Goal: Navigation & Orientation: Understand site structure

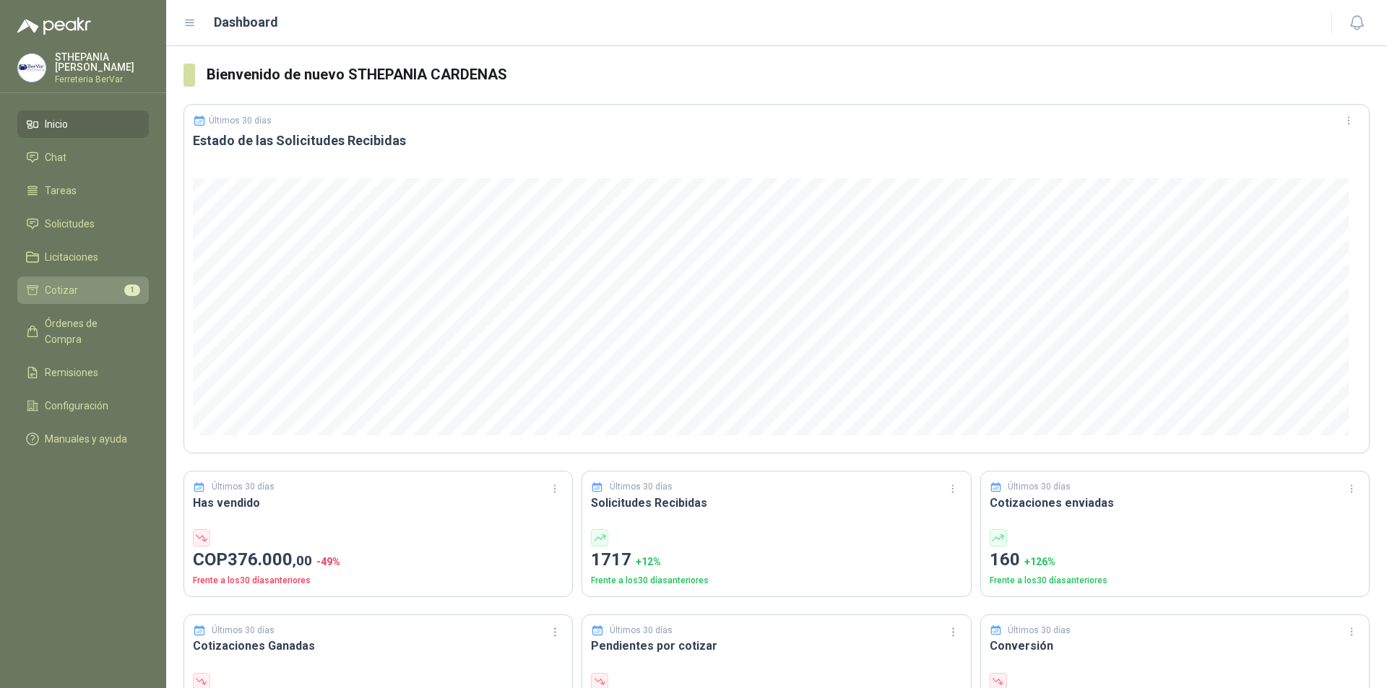
click at [127, 283] on li "Cotizar 1" at bounding box center [83, 290] width 114 height 16
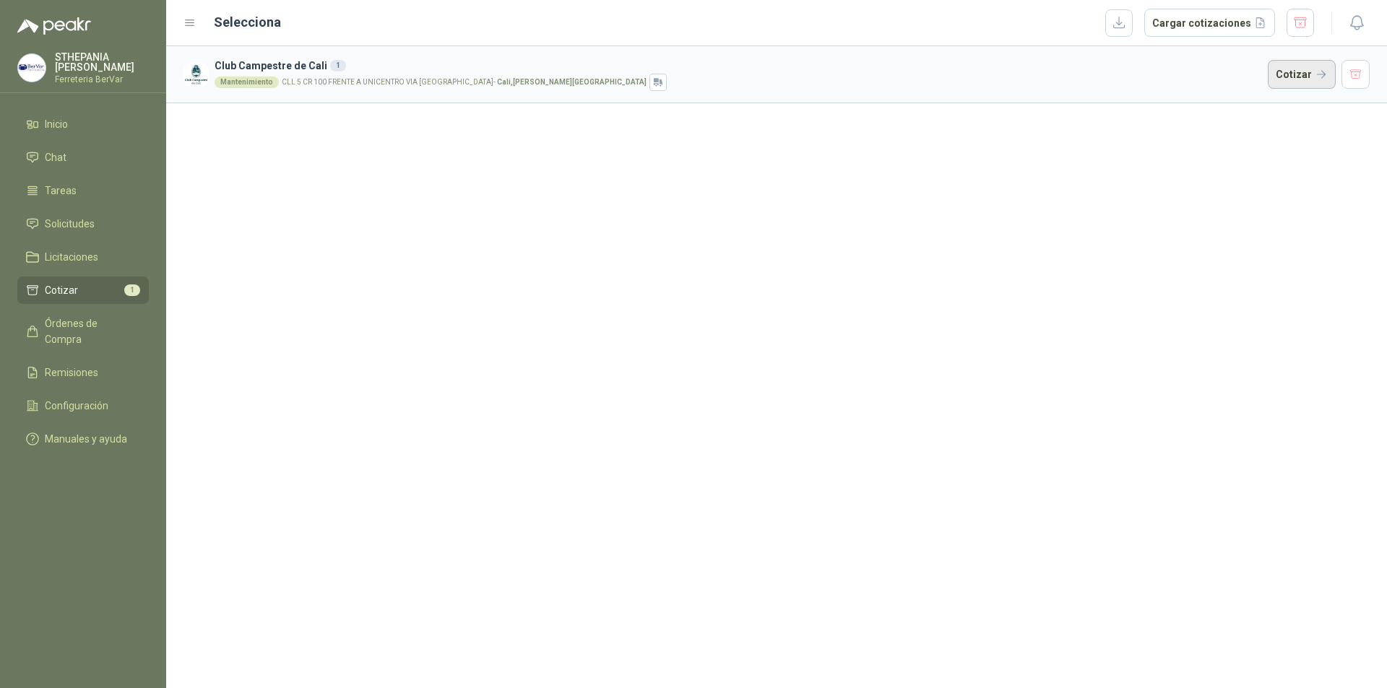
click at [1294, 71] on button "Cotizar" at bounding box center [1301, 74] width 68 height 29
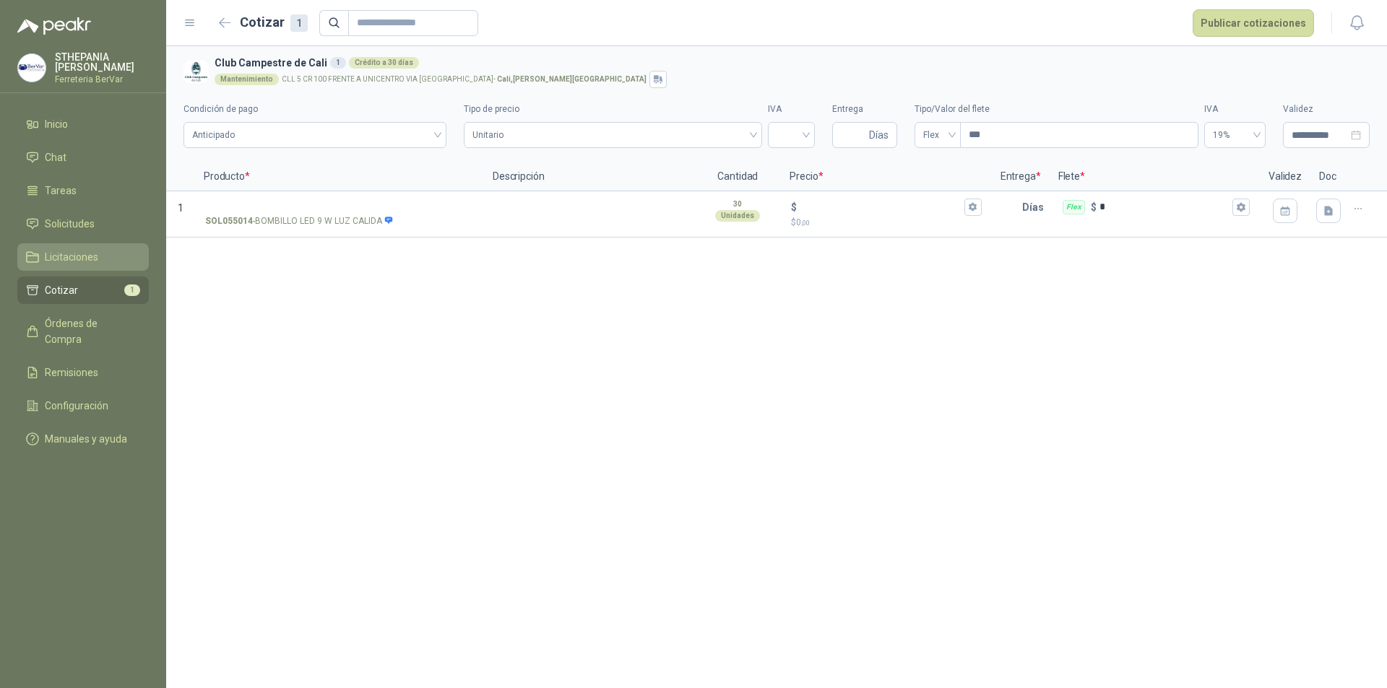
click at [62, 255] on span "Licitaciones" at bounding box center [71, 257] width 53 height 16
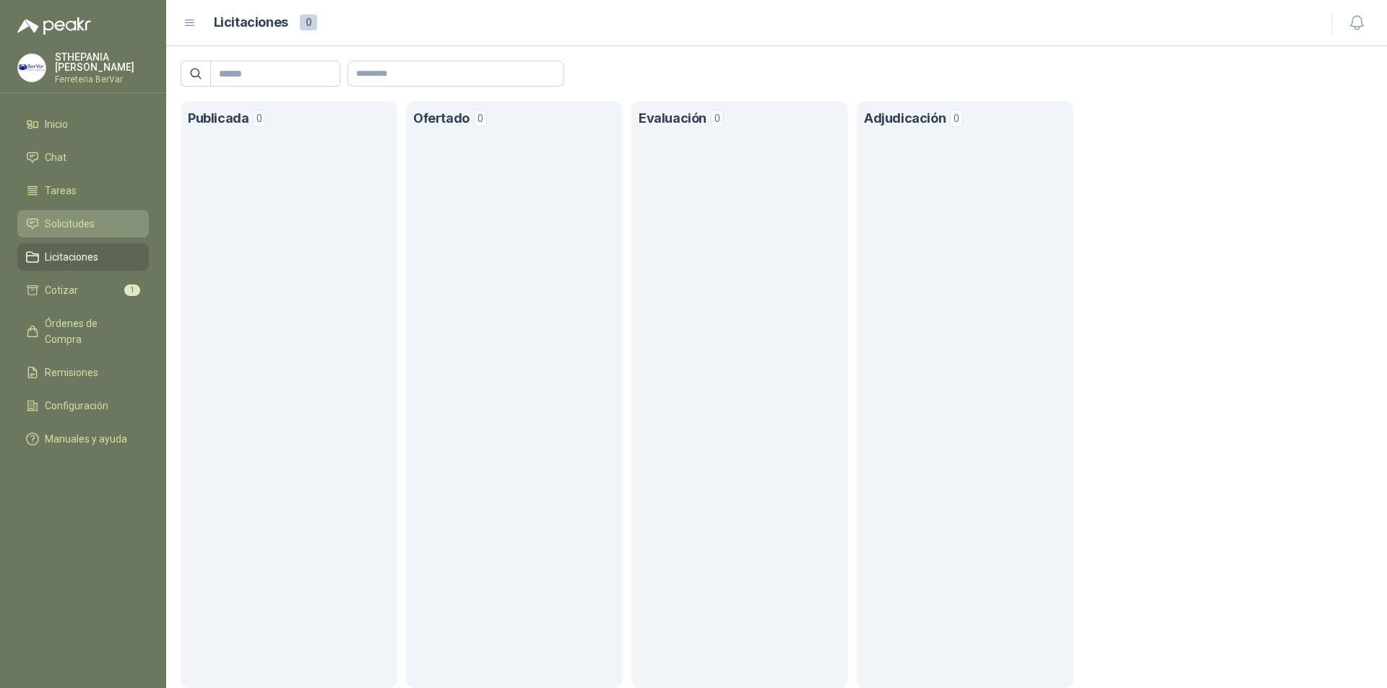
click at [71, 223] on span "Solicitudes" at bounding box center [70, 224] width 50 height 16
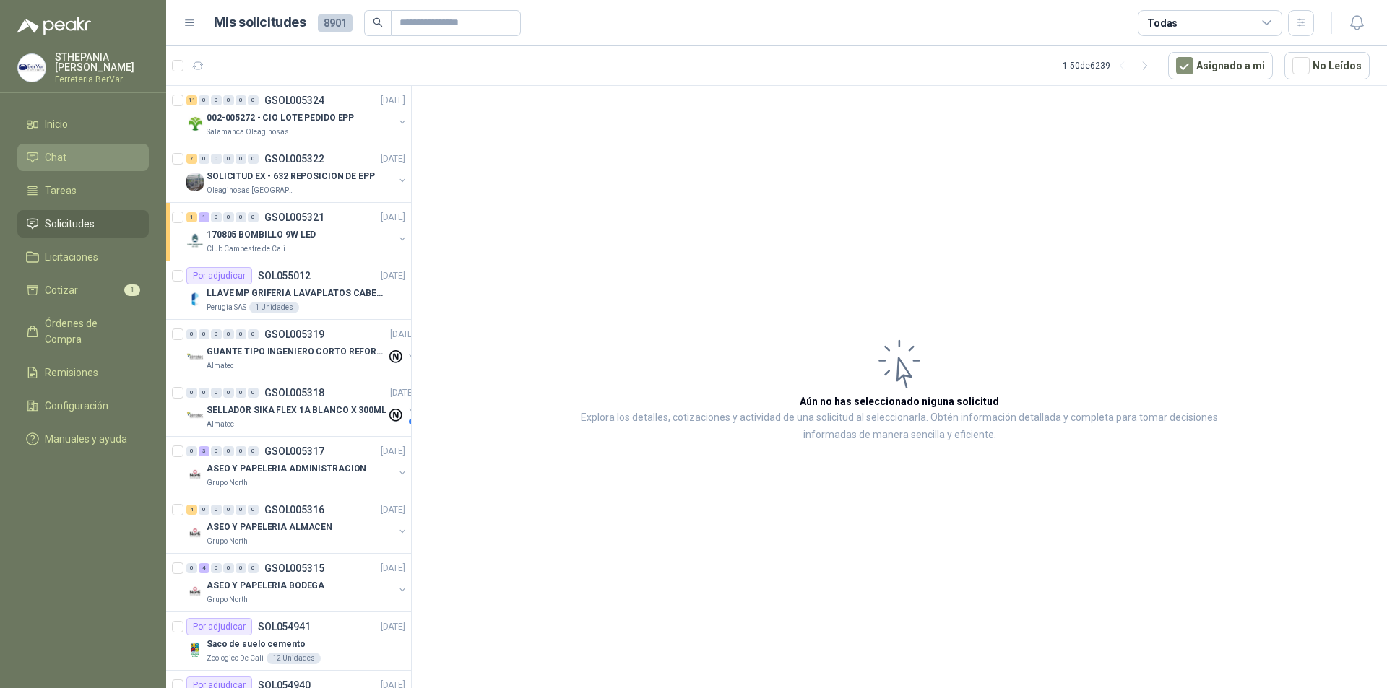
click at [90, 160] on li "Chat" at bounding box center [83, 157] width 114 height 16
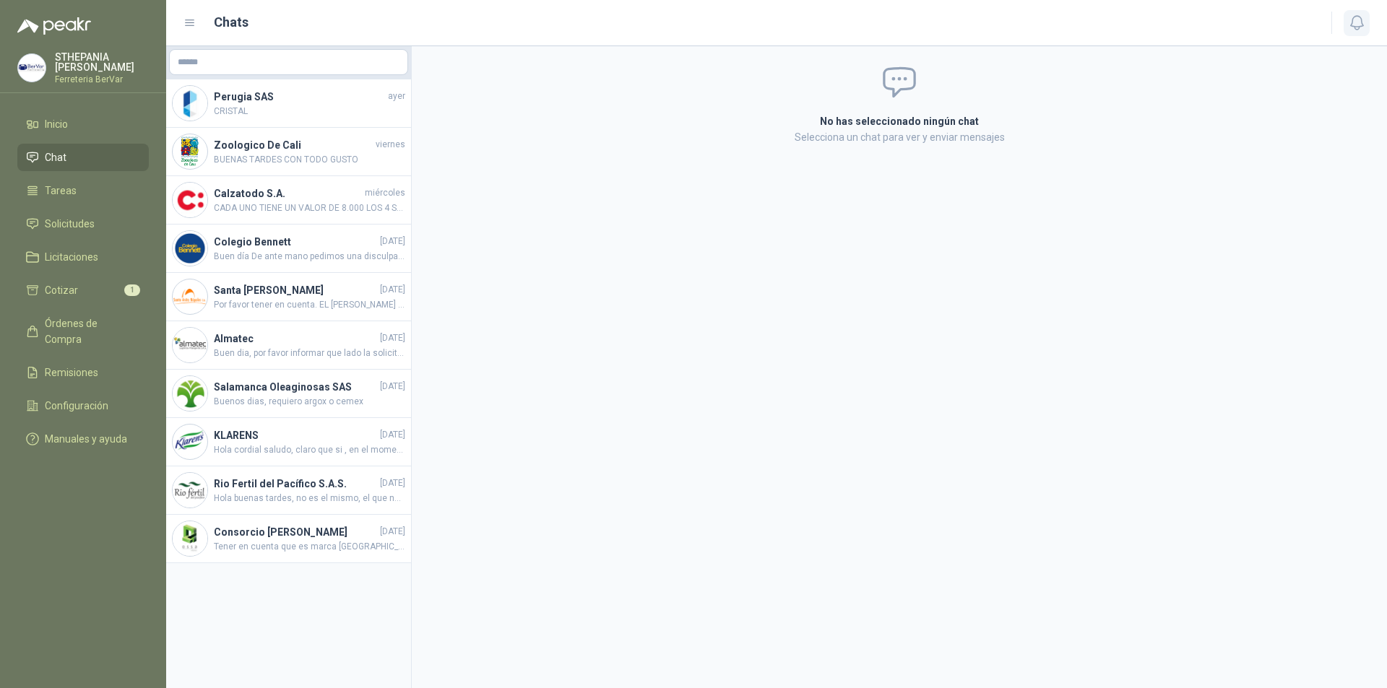
click at [1364, 30] on icon "button" at bounding box center [1357, 23] width 18 height 18
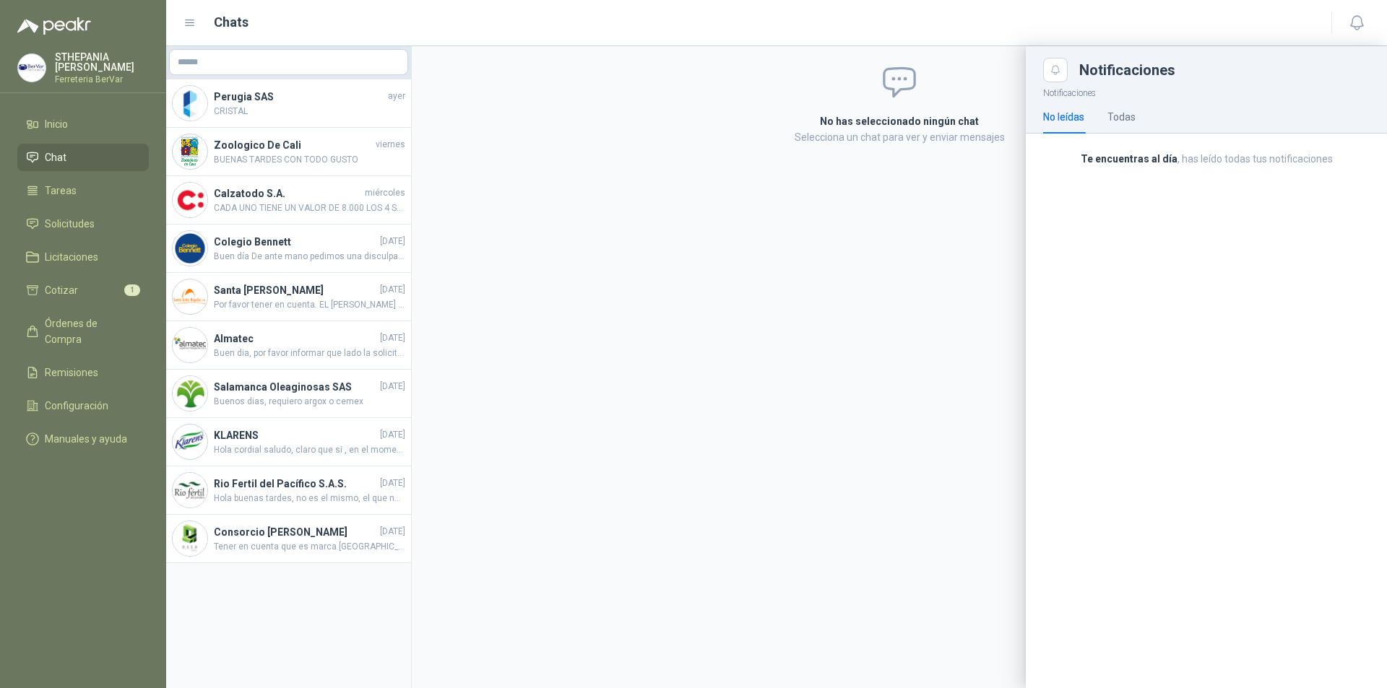
click at [1145, 121] on div "No leídas Todas" at bounding box center [1206, 116] width 326 height 33
click at [1129, 121] on div "Todas" at bounding box center [1121, 117] width 28 height 16
